Goal: Browse casually

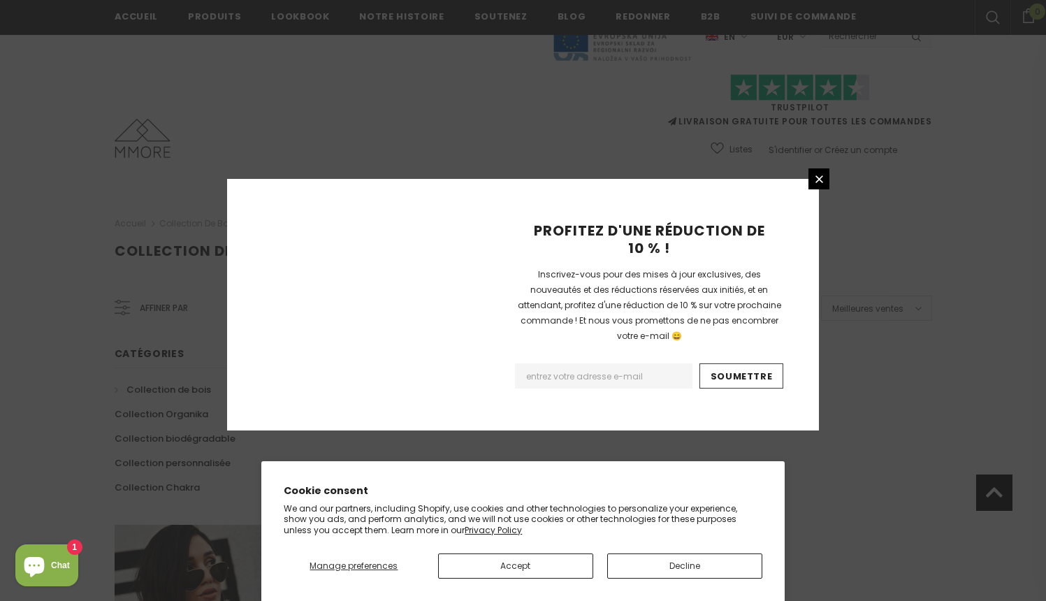
scroll to position [865, 0]
